Goal: Find specific page/section: Find specific page/section

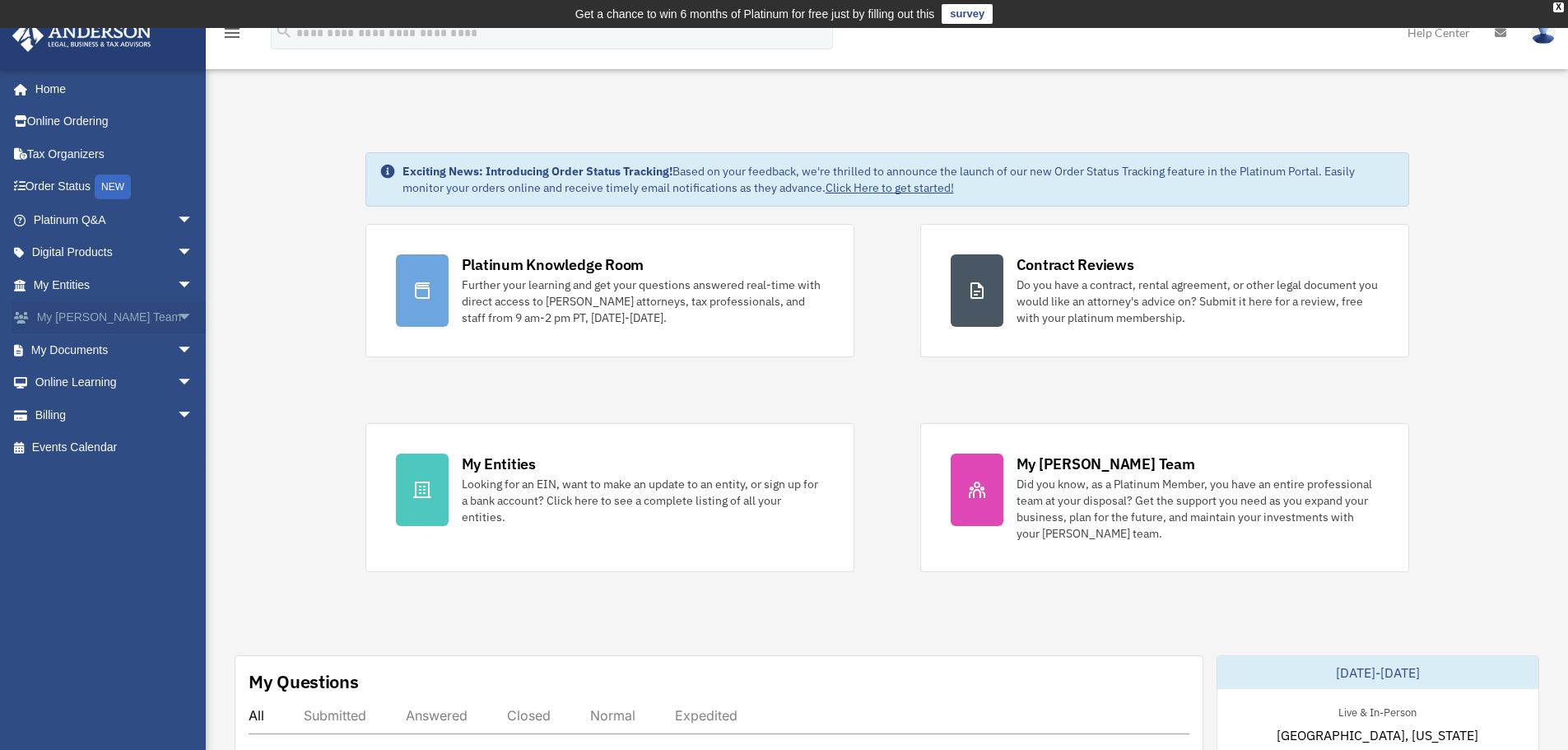
click at [151, 320] on link "My Anderson Team arrow_drop_down" at bounding box center [115, 317] width 206 height 33
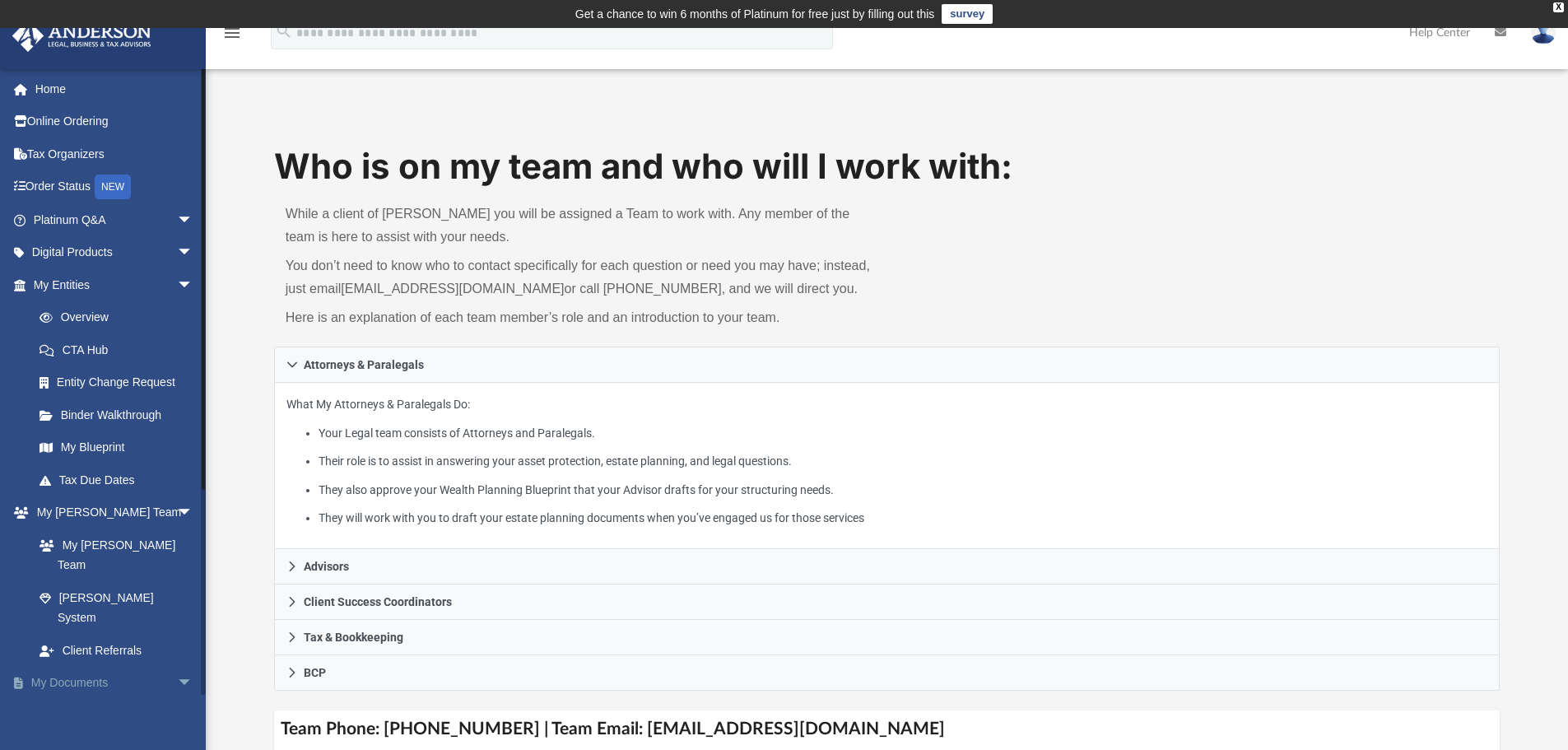
click at [136, 667] on link "My Documents arrow_drop_down" at bounding box center [115, 683] width 206 height 33
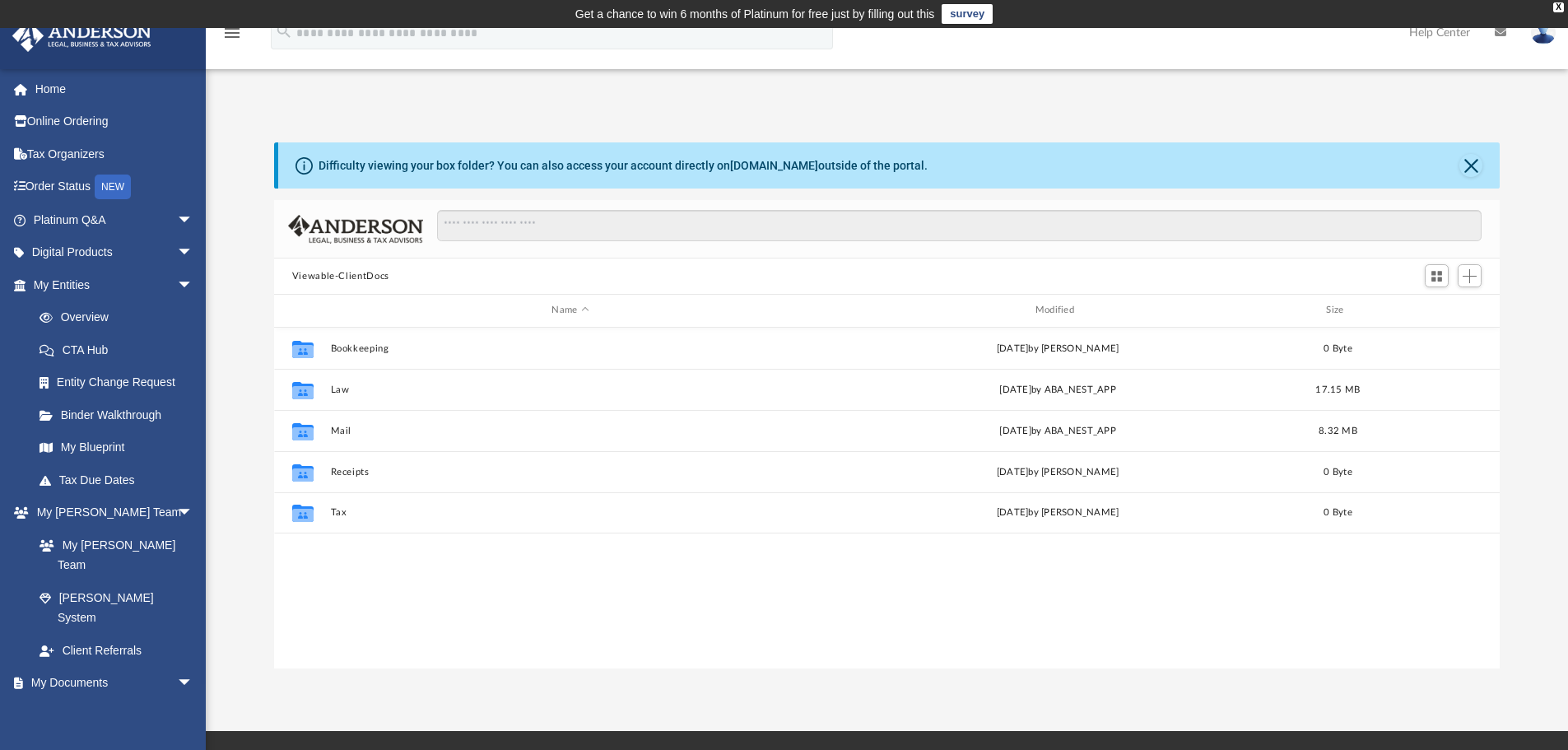
scroll to position [362, 1213]
